Goal: Check status: Check status

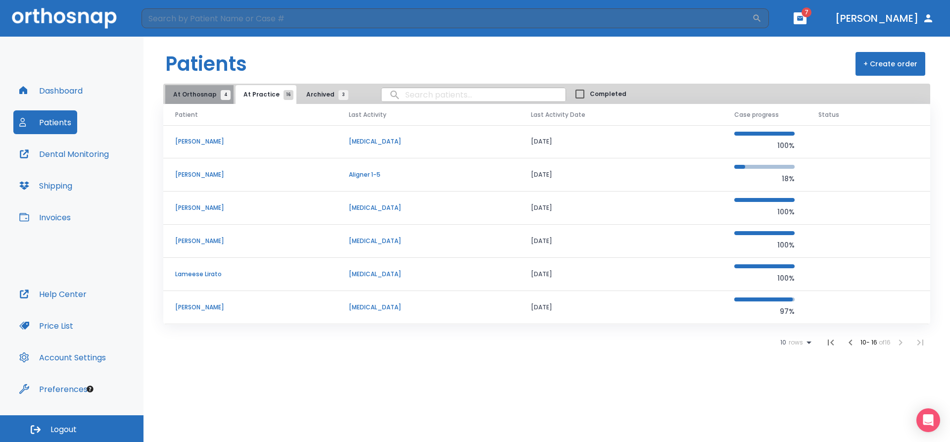
click at [200, 93] on span "At Orthosnap 4" at bounding box center [199, 94] width 52 height 9
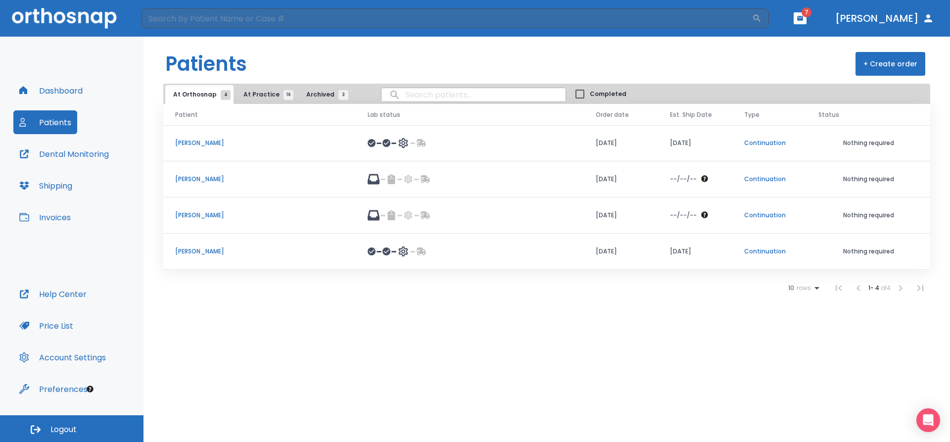
click at [219, 247] on p "[PERSON_NAME]" at bounding box center [259, 251] width 169 height 9
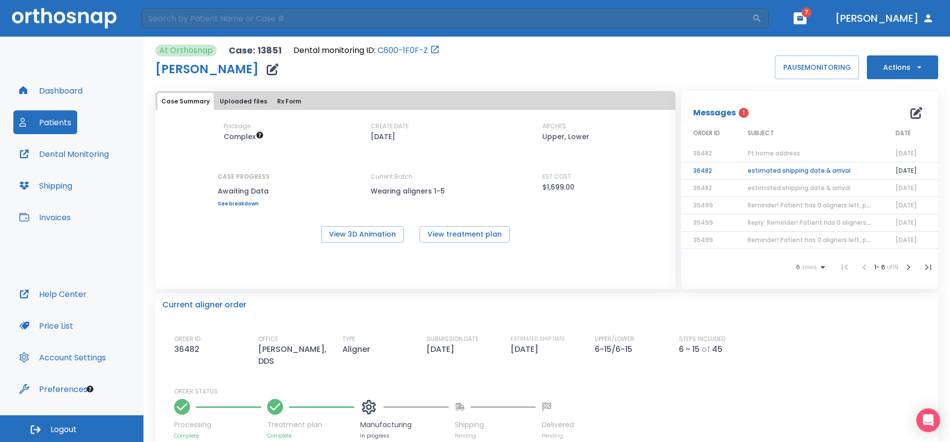
click at [782, 154] on span "Pt home address" at bounding box center [774, 153] width 52 height 8
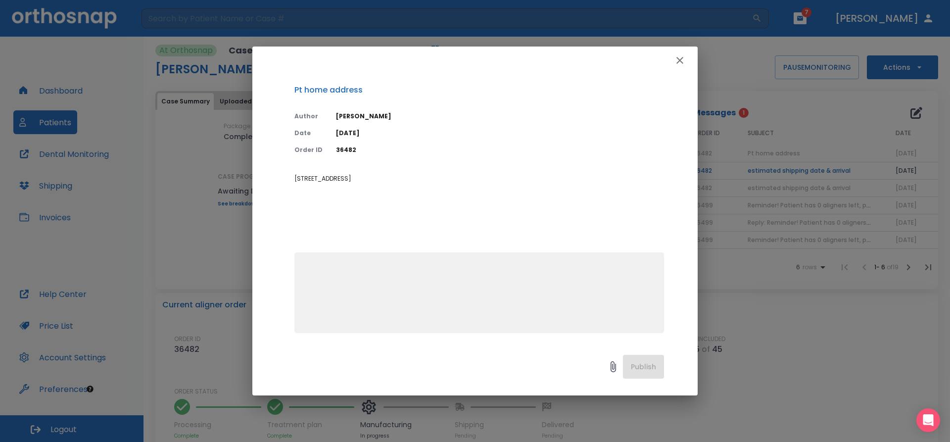
click at [682, 60] on icon "button" at bounding box center [680, 60] width 12 height 12
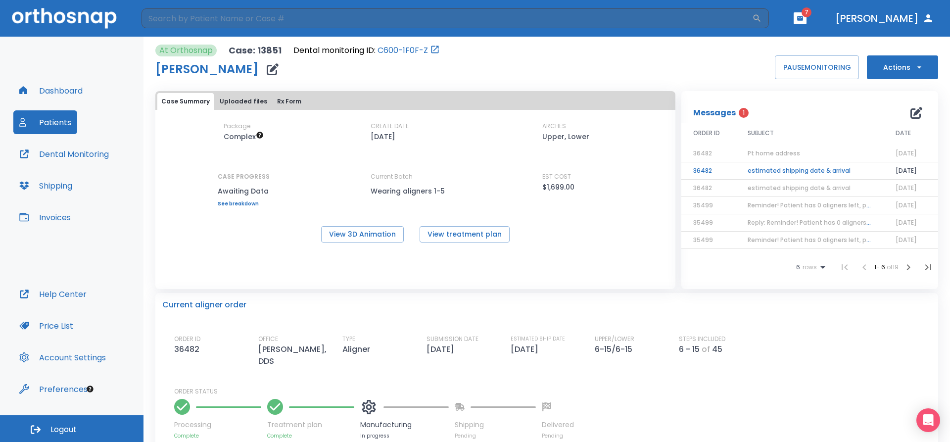
click at [791, 173] on td "estimated shipping date & arrival" at bounding box center [810, 170] width 148 height 17
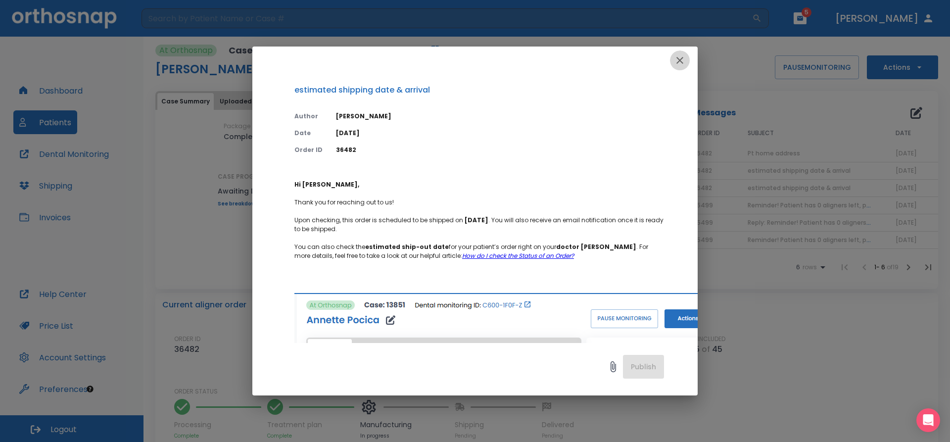
click at [681, 56] on icon "button" at bounding box center [680, 60] width 12 height 12
